Goal: Task Accomplishment & Management: Manage account settings

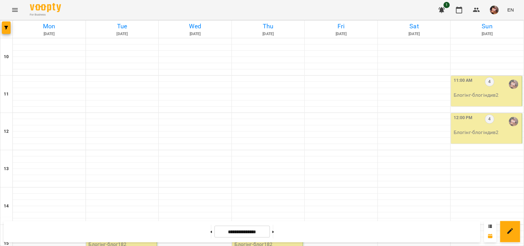
scroll to position [255, 0]
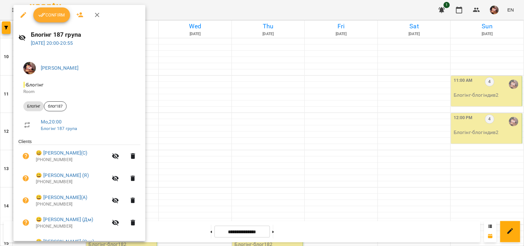
click at [47, 23] on div "Confirm" at bounding box center [79, 15] width 132 height 20
click at [48, 18] on span "Confirm" at bounding box center [51, 14] width 27 height 7
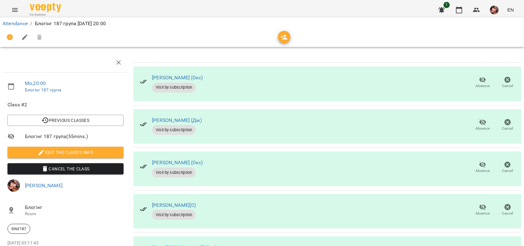
scroll to position [213, 0]
click at [462, 10] on icon "button" at bounding box center [458, 9] width 7 height 7
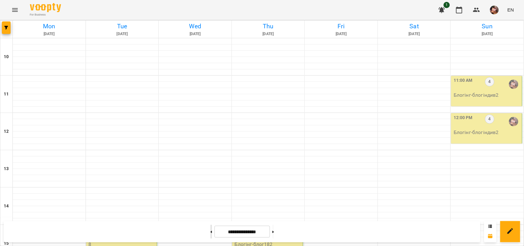
click at [210, 233] on button at bounding box center [211, 232] width 2 height 14
type input "**********"
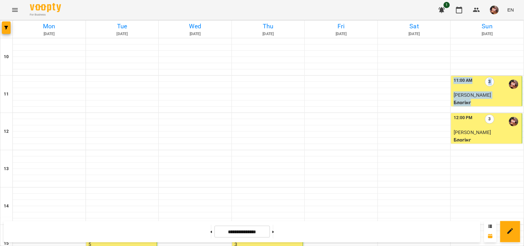
drag, startPoint x: 490, startPoint y: 100, endPoint x: 524, endPoint y: 126, distance: 43.4
click at [425, 142] on div at bounding box center [414, 141] width 73 height 6
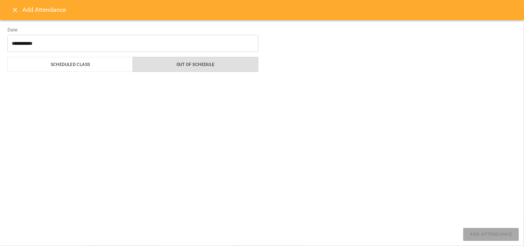
select select "*******"
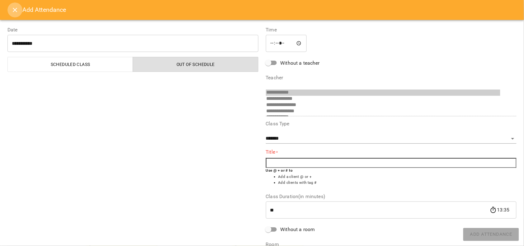
click at [15, 11] on icon "Close" at bounding box center [14, 9] width 7 height 7
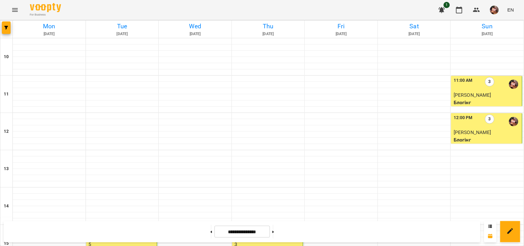
scroll to position [236, 0]
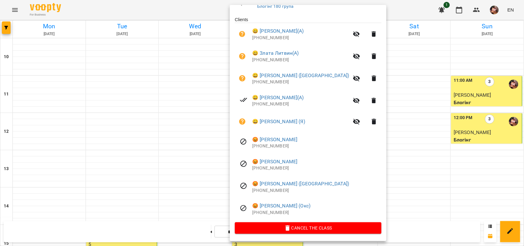
scroll to position [123, 0]
click at [436, 82] on div at bounding box center [262, 123] width 524 height 246
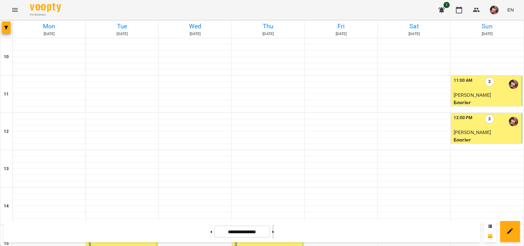
click at [274, 231] on icon at bounding box center [273, 232] width 2 height 2
type input "**********"
